Goal: Transaction & Acquisition: Book appointment/travel/reservation

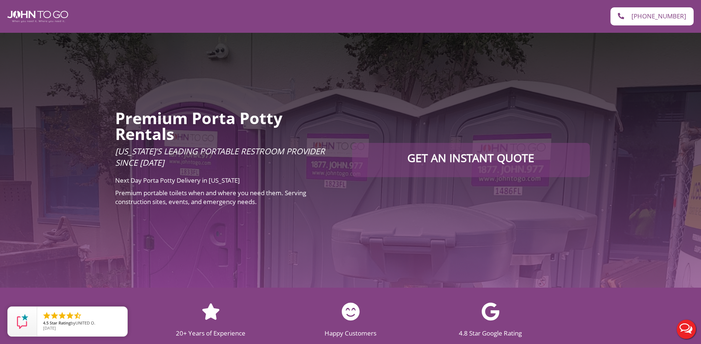
click at [510, 118] on div "Premium Porta Potty Rentals Florida’s Leading Portable Restroom Provider Since …" at bounding box center [350, 160] width 701 height 255
